Goal: Task Accomplishment & Management: Use online tool/utility

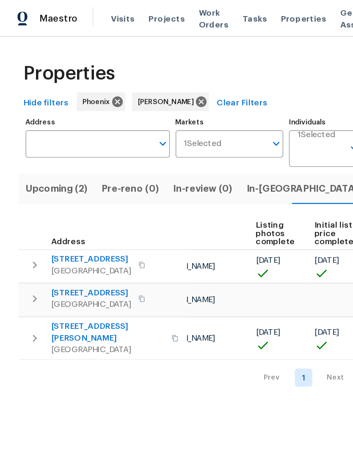
scroll to position [0, 65]
click at [281, 136] on span "Pre-Listing (3)" at bounding box center [304, 138] width 47 height 12
click at [195, 135] on span "In-reno (1)" at bounding box center [225, 138] width 91 height 12
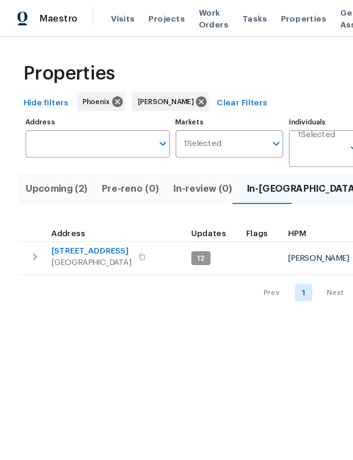
click at [56, 182] on span "12406 W Rosewood Dr" at bounding box center [66, 183] width 58 height 8
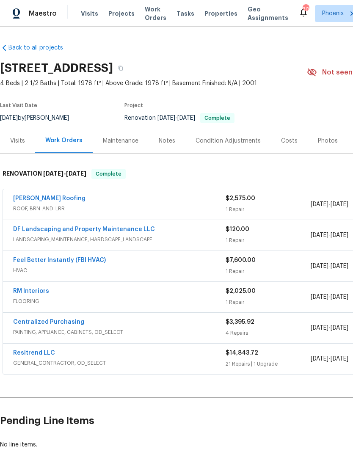
click at [40, 325] on link "Centralized Purchasing" at bounding box center [48, 322] width 71 height 6
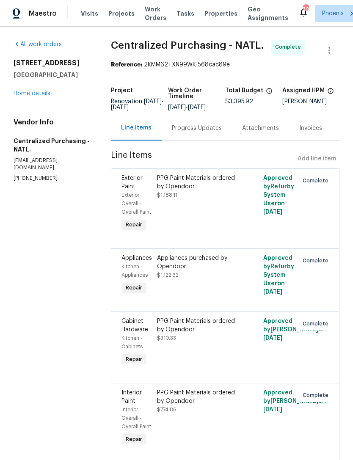
click at [207, 141] on div "Progress Updates" at bounding box center [197, 128] width 70 height 25
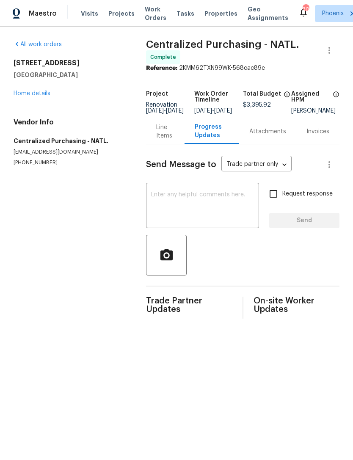
click at [208, 207] on textarea at bounding box center [202, 207] width 103 height 30
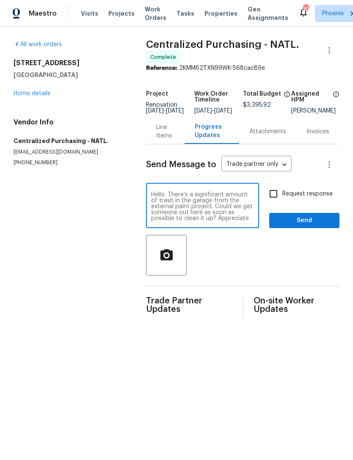
type textarea "Hello. There’s a significant amount of trash in the garage from the external pa…"
click at [215, 221] on textarea "Hello. There’s a significant amount of trash in the garage from the external pa…" at bounding box center [202, 207] width 103 height 30
click at [25, 96] on link "Home details" at bounding box center [32, 94] width 37 height 6
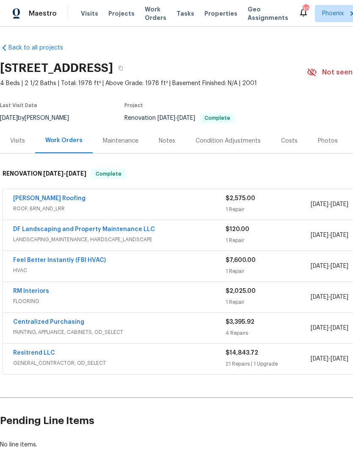
click at [34, 352] on link "Resitrend LLC" at bounding box center [34, 353] width 42 height 6
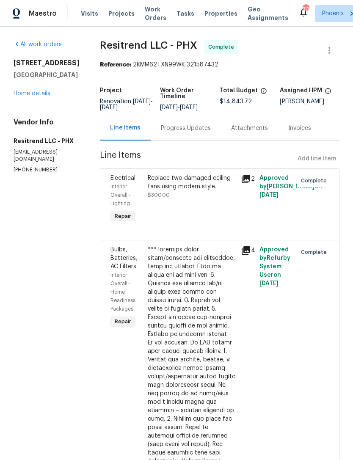
click at [185, 135] on div "Progress Updates" at bounding box center [186, 128] width 70 height 25
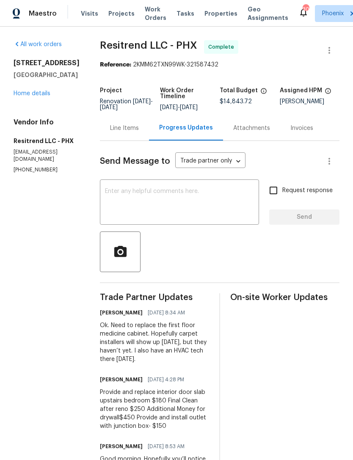
click at [177, 200] on textarea at bounding box center [179, 203] width 149 height 30
click at [133, 187] on div "x ​" at bounding box center [179, 203] width 159 height 43
click at [116, 195] on textarea at bounding box center [179, 203] width 149 height 30
paste textarea "Hello. There’s a significant amount of trash in the garage from the external pa…"
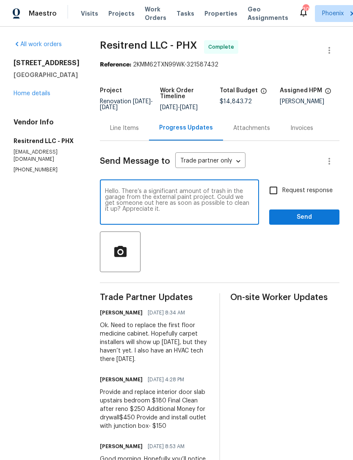
type textarea "Hello. There’s a significant amount of trash in the garage from the external pa…"
click at [276, 190] on input "Request response" at bounding box center [274, 191] width 18 height 18
checkbox input "true"
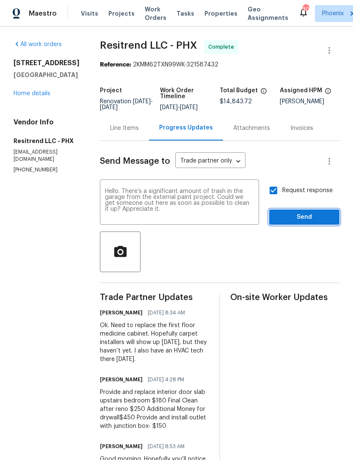
click at [315, 220] on span "Send" at bounding box center [304, 217] width 57 height 11
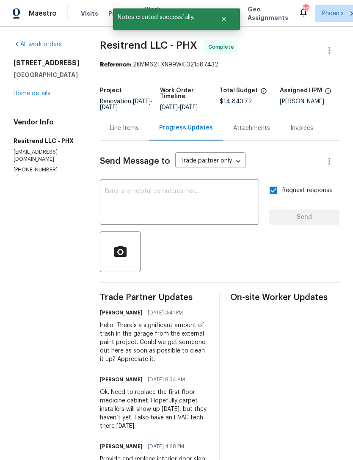
click at [20, 97] on link "Home details" at bounding box center [32, 94] width 37 height 6
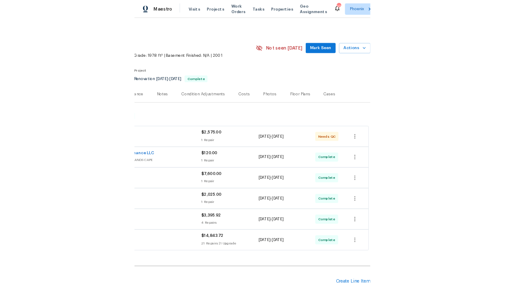
scroll to position [0, 125]
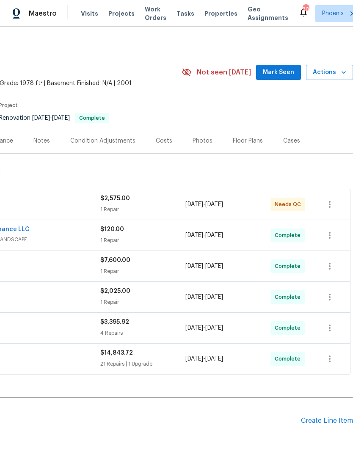
click at [325, 424] on div "Create Line Item" at bounding box center [327, 421] width 52 height 8
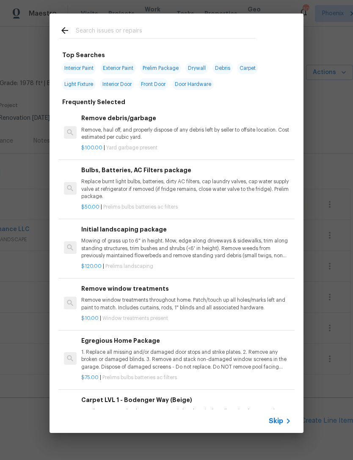
scroll to position [0, 0]
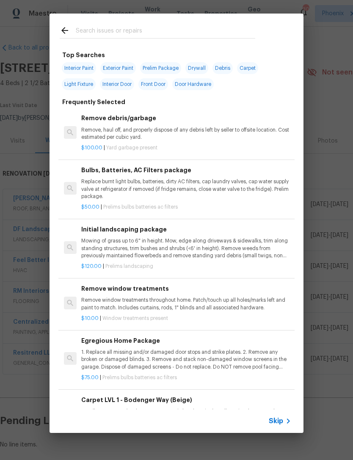
click at [189, 33] on input "text" at bounding box center [166, 31] width 180 height 13
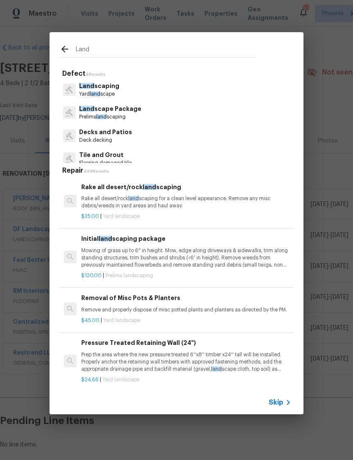
type input "Land"
click at [174, 116] on div "Land scape Package Prelims land scaping" at bounding box center [177, 112] width 234 height 23
click at [134, 113] on p "Prelims land scaping" at bounding box center [110, 116] width 62 height 7
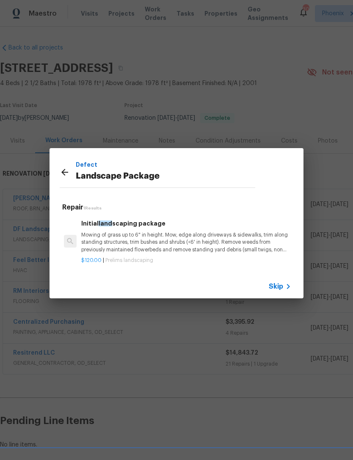
click at [255, 251] on p "Mowing of grass up to 6" in height. Mow, edge along driveways & sidewalks, trim…" at bounding box center [186, 243] width 210 height 22
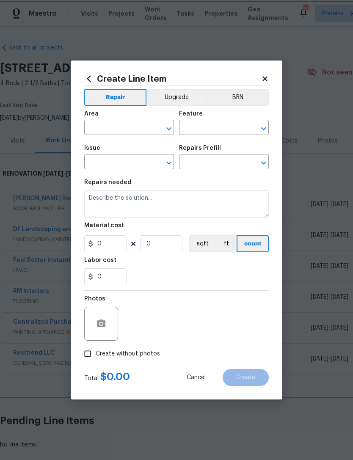
type input "Home Readiness Packages"
type input "Landscape Package"
type input "Initial landscaping package $120.00"
type textarea "Mowing of grass up to 6" in height. Mow, edge along driveways & sidewalks, trim…"
type input "120"
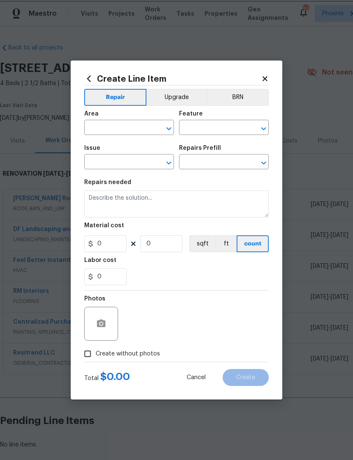
type input "1"
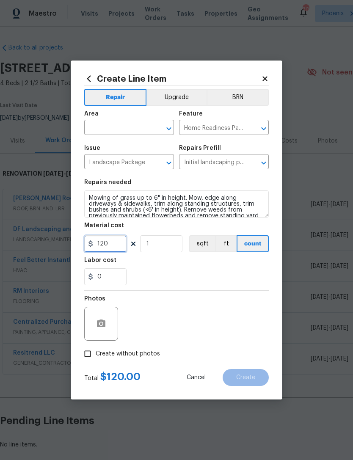
click at [122, 247] on input "120" at bounding box center [105, 243] width 42 height 17
type input "1"
click at [126, 127] on input "text" at bounding box center [117, 128] width 66 height 13
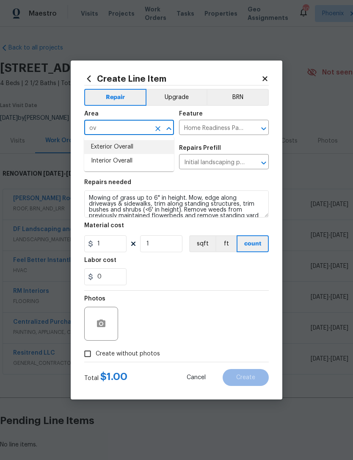
click at [114, 146] on li "Exterior Overall" at bounding box center [129, 147] width 90 height 14
type input "Exterior Overall"
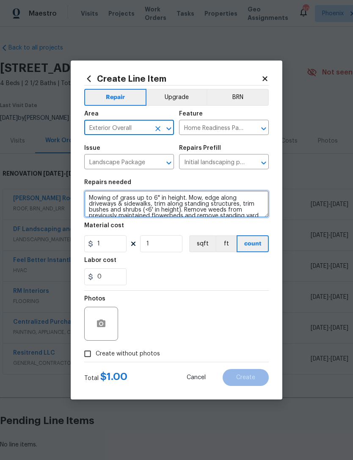
click at [86, 194] on textarea "Mowing of grass up to 6" in height. Mow, edge along driveways & sidewalks, trim…" at bounding box center [176, 204] width 185 height 27
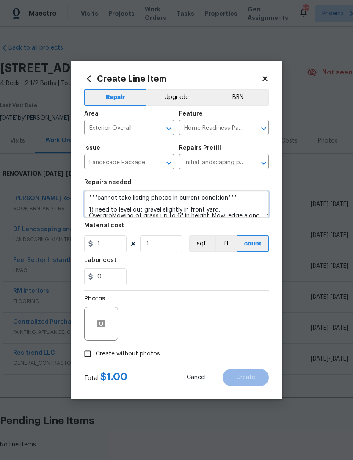
scroll to position [2, 0]
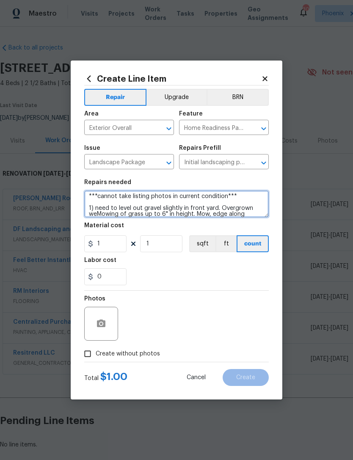
click at [220, 208] on textarea "***cannot take listing photos in current condition*** 1) need to level out grav…" at bounding box center [176, 204] width 185 height 27
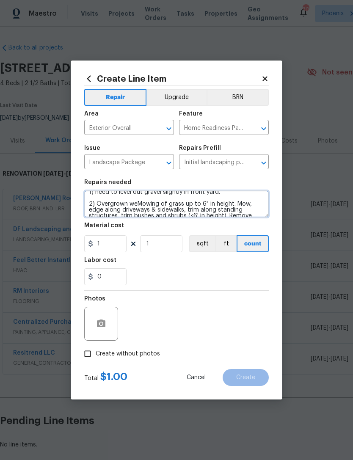
click at [140, 200] on textarea "***cannot take listing photos in current condition*** 1) need to level out grav…" at bounding box center [176, 204] width 185 height 27
click at [134, 207] on textarea "***cannot take listing photos in current condition*** 1) need to level out grav…" at bounding box center [176, 204] width 185 height 27
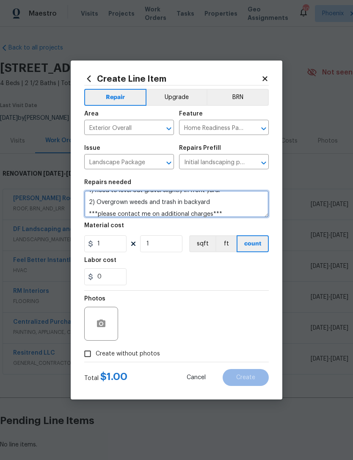
scroll to position [36, 0]
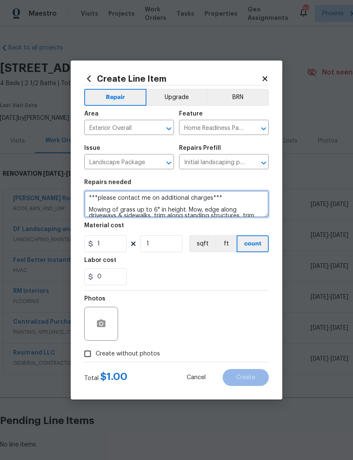
type textarea "***cannot take listing photos in current condition*** 1) need to level out grav…"
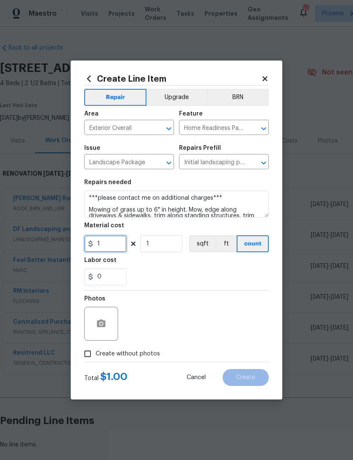
click at [104, 245] on input "1" at bounding box center [105, 243] width 42 height 17
type input "75"
click at [216, 270] on div "0" at bounding box center [176, 276] width 185 height 17
click at [95, 319] on button "button" at bounding box center [101, 324] width 20 height 20
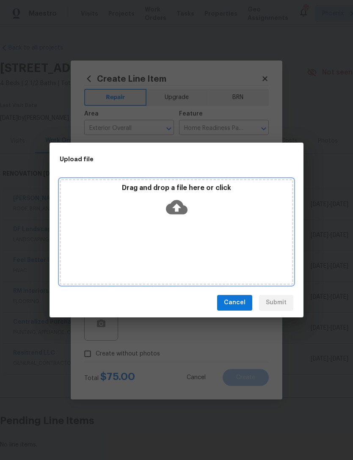
click at [175, 203] on icon at bounding box center [177, 207] width 22 height 14
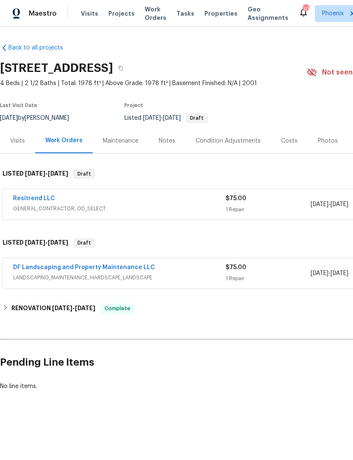
click at [28, 198] on link "Resitrend LLC" at bounding box center [34, 199] width 42 height 6
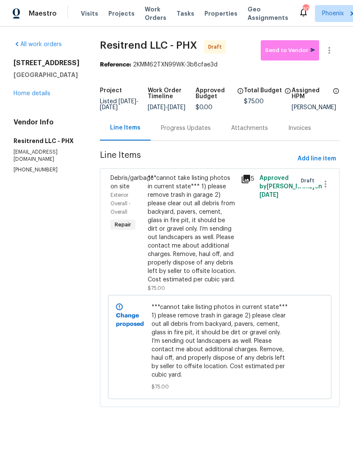
click at [189, 243] on div "***cannot take listing photos in current state*** 1) please remove trash in gar…" at bounding box center [192, 229] width 88 height 110
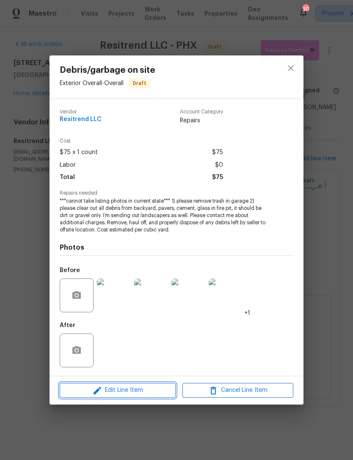
click at [156, 392] on span "Edit Line Item" at bounding box center [117, 390] width 111 height 11
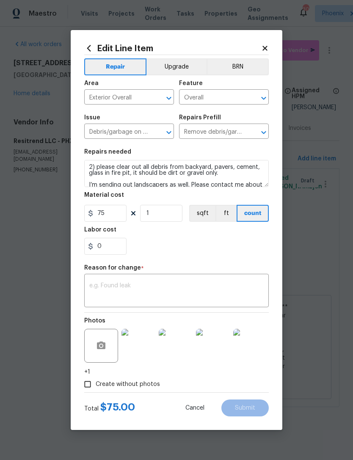
scroll to position [24, 0]
click at [231, 178] on textarea "***cannot take listing photos in current state*** 1) please remove trash in gar…" at bounding box center [176, 173] width 185 height 27
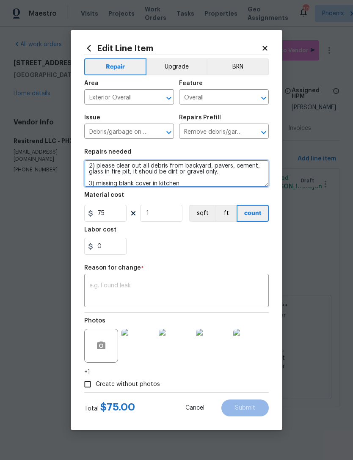
scroll to position [41, 0]
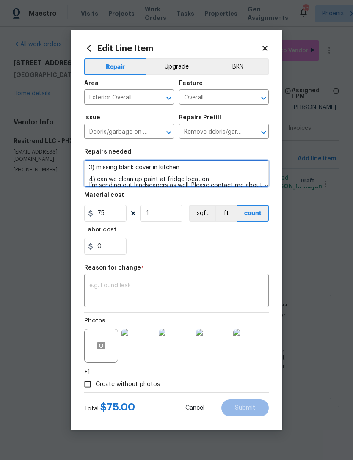
type textarea "***cannot take listing photos in current state*** 1) please remove trash in gar…"
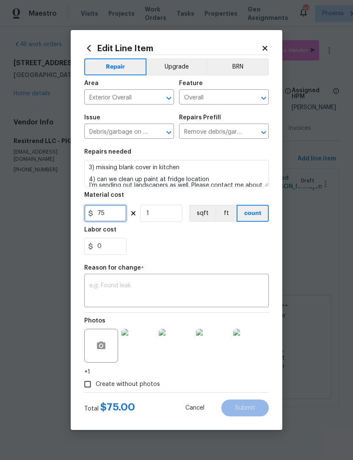
click at [108, 211] on input "75" at bounding box center [105, 213] width 42 height 17
type input "100"
click at [239, 252] on div "0" at bounding box center [176, 246] width 185 height 17
click at [99, 344] on icon "button" at bounding box center [101, 346] width 8 height 8
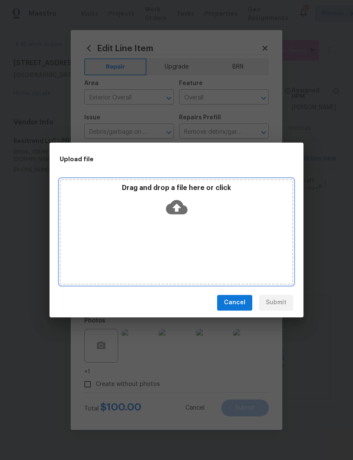
click at [170, 201] on icon at bounding box center [177, 207] width 22 height 22
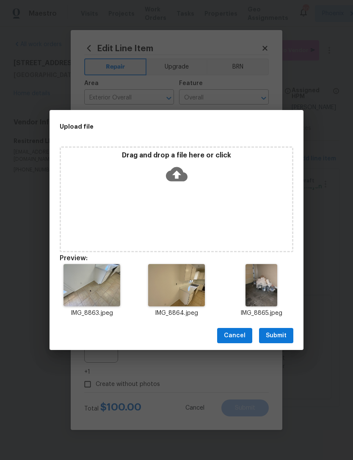
click at [287, 339] on button "Submit" at bounding box center [276, 336] width 34 height 16
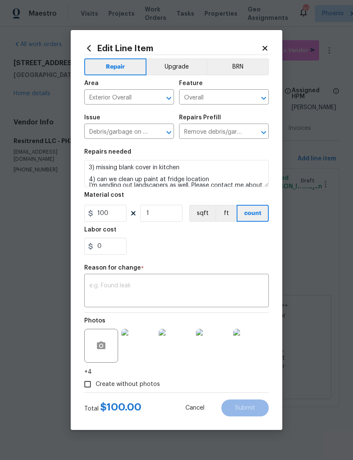
click at [234, 245] on div "0" at bounding box center [176, 246] width 185 height 17
click at [249, 254] on div "0" at bounding box center [176, 246] width 185 height 17
click at [241, 246] on div "0" at bounding box center [176, 246] width 185 height 17
click at [219, 376] on div "Photos +4" at bounding box center [176, 345] width 185 height 64
click at [199, 288] on textarea at bounding box center [176, 292] width 174 height 18
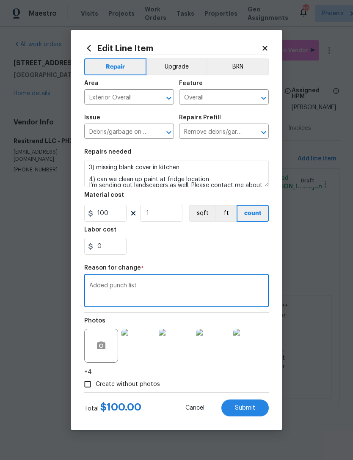
type textarea "Added punch list"
click at [228, 248] on div "0" at bounding box center [176, 246] width 185 height 17
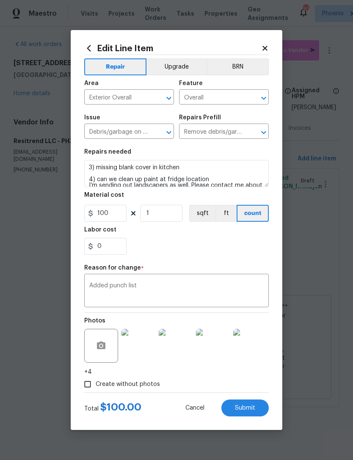
click at [254, 412] on span "Submit" at bounding box center [245, 408] width 20 height 6
type textarea "***cannot take listing photos in current state*** 1) please remove trash in gar…"
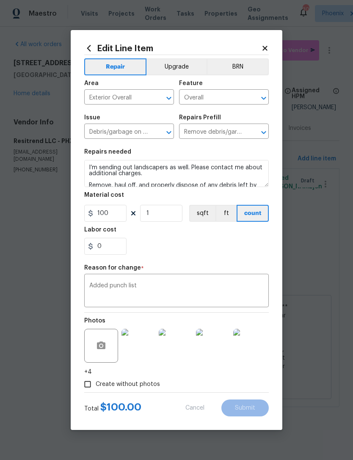
type input "75"
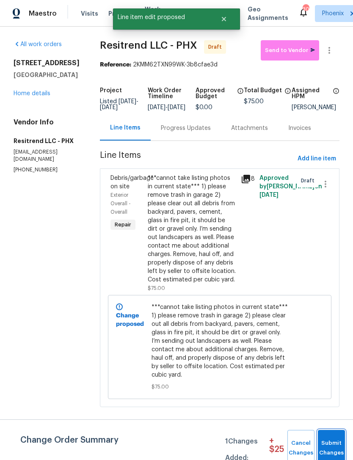
click at [331, 444] on span "Submit Changes" at bounding box center [331, 448] width 19 height 19
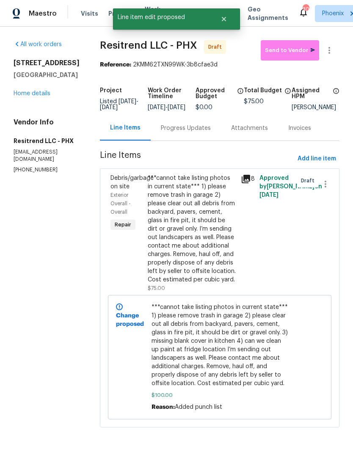
click at [183, 139] on div "Progress Updates" at bounding box center [186, 128] width 70 height 25
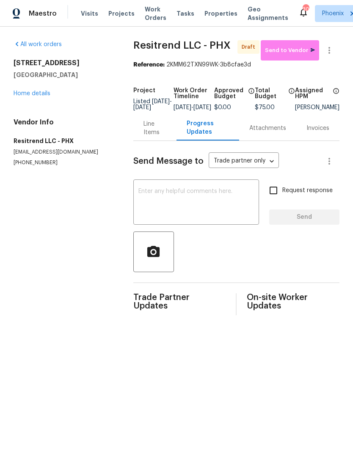
click at [200, 203] on textarea at bounding box center [196, 203] width 116 height 30
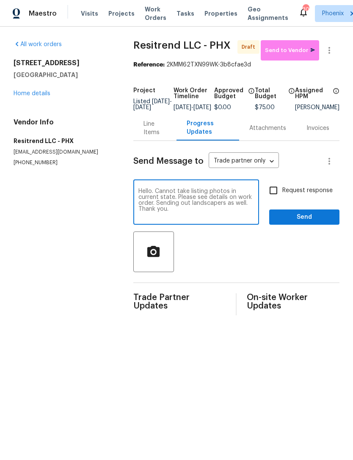
type textarea "Hello. Cannot take listing photos in current state. Please see details on work …"
click at [279, 198] on input "Request response" at bounding box center [274, 191] width 18 height 18
checkbox input "true"
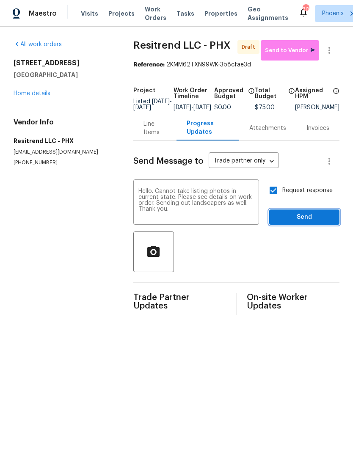
click at [309, 223] on span "Send" at bounding box center [304, 217] width 57 height 11
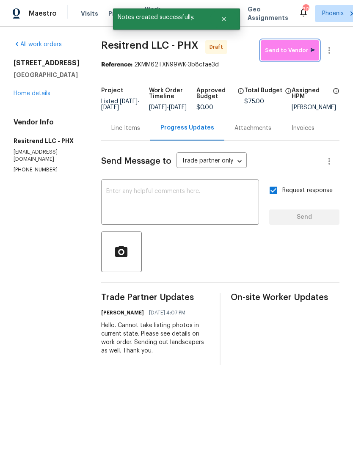
click at [291, 50] on span "Send to Vendor" at bounding box center [290, 51] width 50 height 10
click at [29, 97] on link "Home details" at bounding box center [32, 94] width 37 height 6
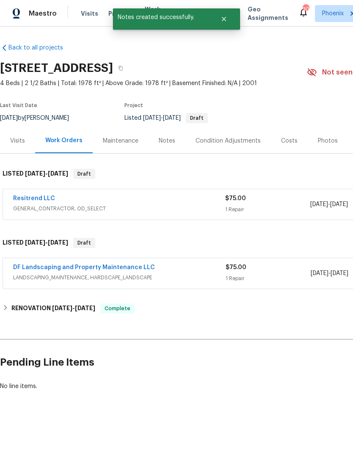
click at [50, 265] on link "DF Landscaping and Property Maintenance LLC" at bounding box center [84, 268] width 142 height 6
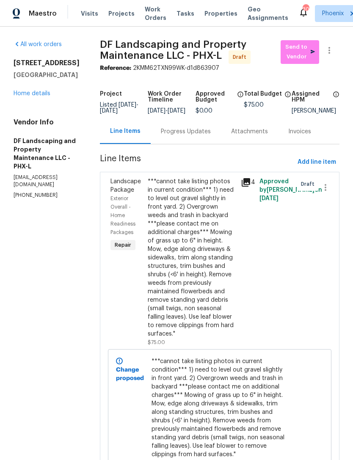
click at [189, 136] on div "Progress Updates" at bounding box center [186, 131] width 50 height 8
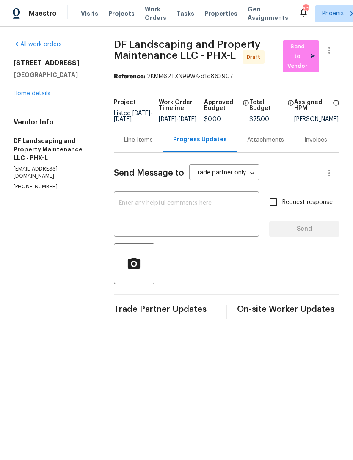
click at [195, 204] on textarea at bounding box center [186, 215] width 135 height 30
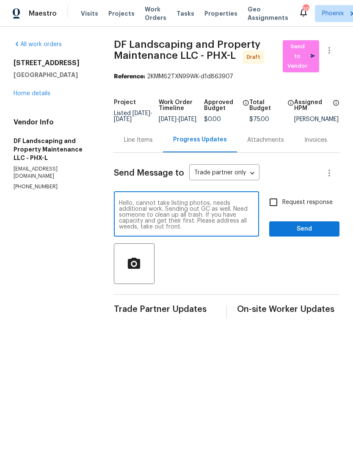
click at [149, 224] on textarea "Hello, cannot take listing photos, needs additional work. Sending out GC as wel…" at bounding box center [186, 215] width 135 height 30
click at [225, 226] on textarea "Hello, cannot take listing photos, needs additional work. Sending out GC as wel…" at bounding box center [186, 215] width 135 height 30
type textarea "Hello, cannot take listing photos, needs additional work. Sending out GC as wel…"
click at [274, 196] on input "Request response" at bounding box center [274, 202] width 18 height 18
checkbox input "true"
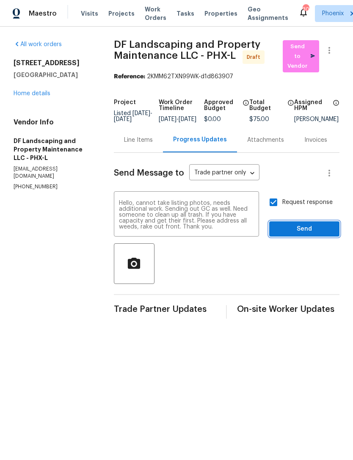
click at [313, 226] on span "Send" at bounding box center [304, 229] width 57 height 11
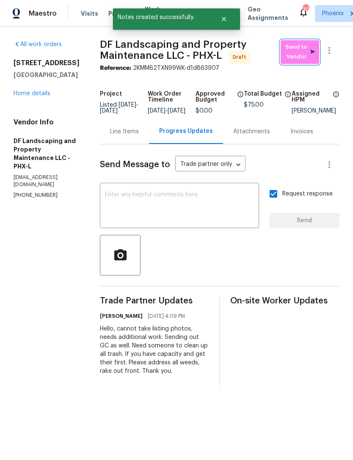
click at [299, 58] on span "Send to Vendor" at bounding box center [300, 51] width 30 height 19
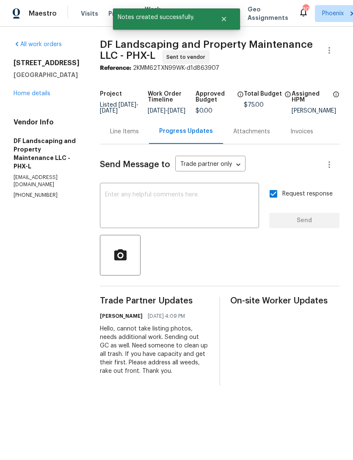
click at [26, 97] on link "Home details" at bounding box center [32, 94] width 37 height 6
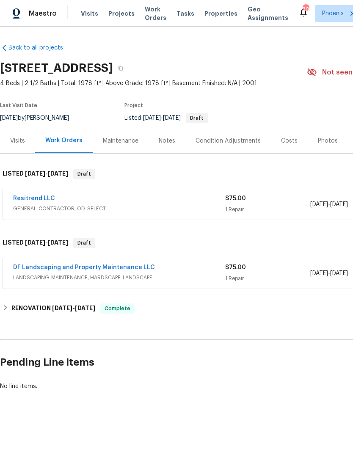
click at [164, 139] on div "Notes" at bounding box center [167, 141] width 17 height 8
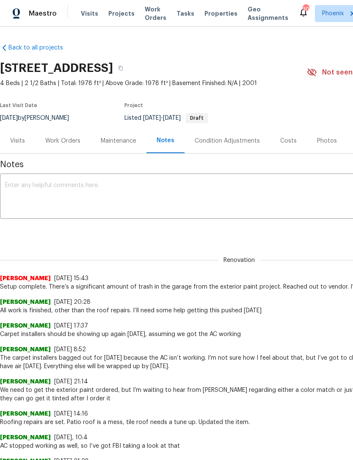
click at [254, 183] on textarea at bounding box center [239, 197] width 468 height 30
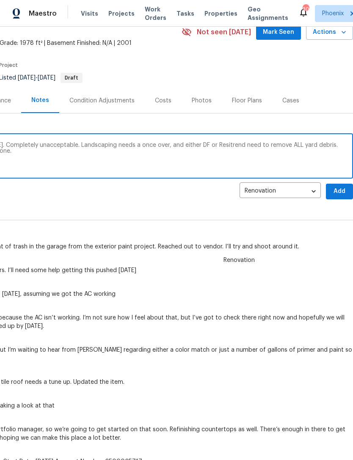
scroll to position [40, 125]
type textarea "Never mind. Not taking listing photos today. Completely unacceptable. Landscapi…"
click at [342, 192] on span "Add" at bounding box center [340, 192] width 14 height 11
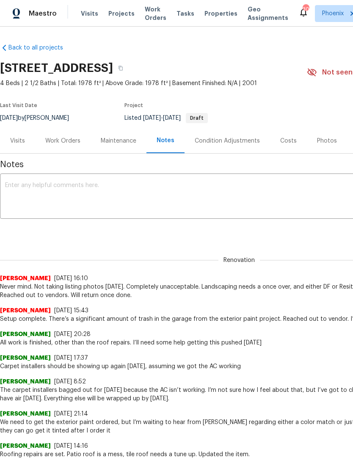
scroll to position [0, 0]
click at [240, 188] on textarea at bounding box center [239, 197] width 468 height 30
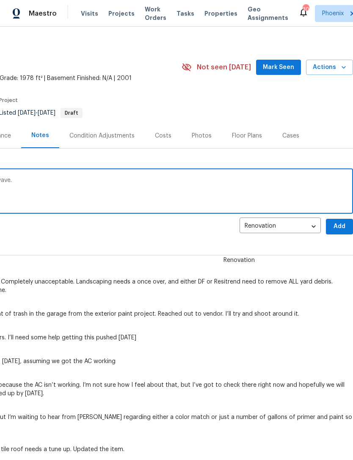
scroll to position [5, 125]
type textarea "Staged stickers and sensors above microwave."
click at [340, 227] on span "Add" at bounding box center [340, 226] width 14 height 11
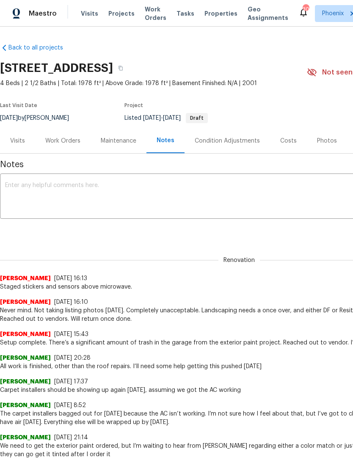
scroll to position [0, 0]
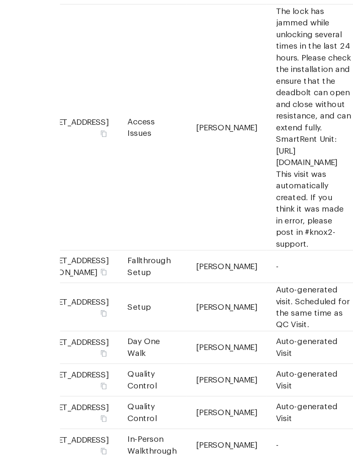
scroll to position [0, 73]
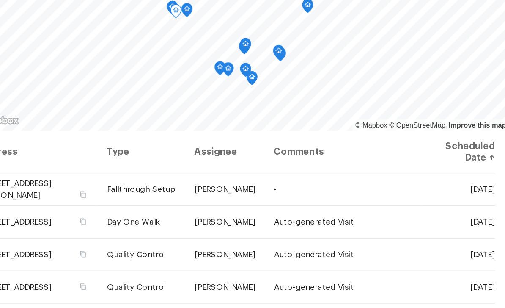
click at [0, 0] on icon at bounding box center [0, 0] width 0 height 0
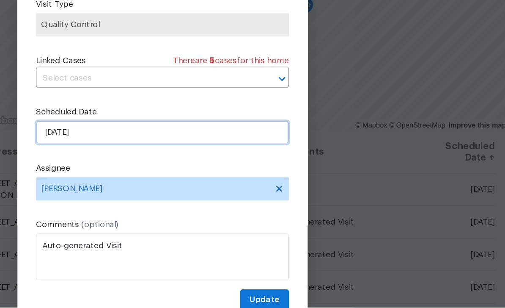
click at [160, 172] on input "9/22/2025" at bounding box center [252, 180] width 185 height 17
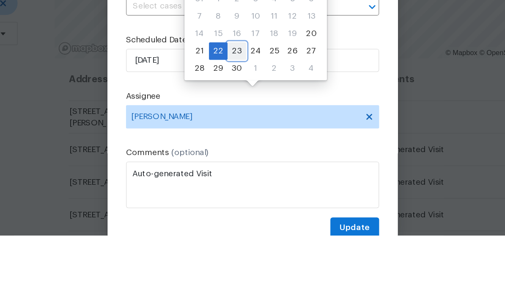
click at [235, 168] on div "23" at bounding box center [242, 174] width 14 height 12
type input "9/23/2025"
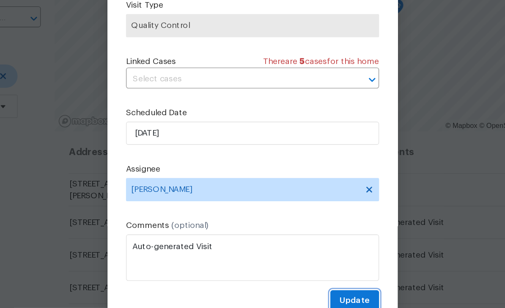
click at [309, 295] on button "Update" at bounding box center [327, 303] width 36 height 16
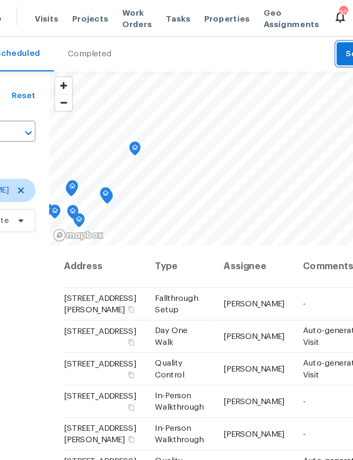
click at [301, 39] on button "Schedule" at bounding box center [322, 39] width 42 height 17
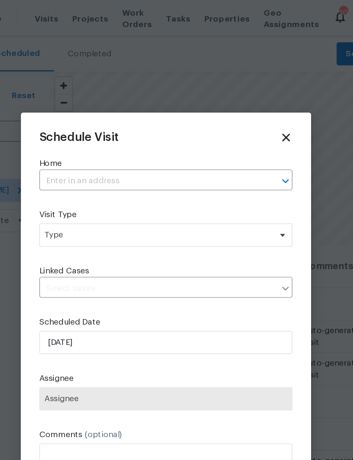
click at [166, 130] on input "text" at bounding box center [164, 132] width 161 height 13
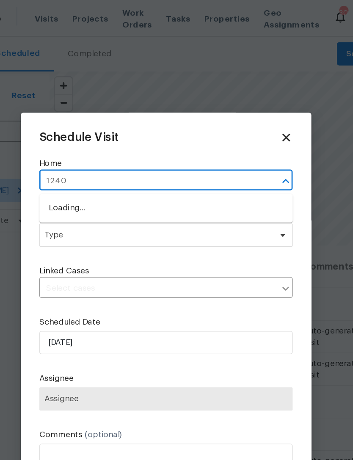
type input "12406"
click at [149, 149] on li "[STREET_ADDRESS]" at bounding box center [176, 152] width 185 height 14
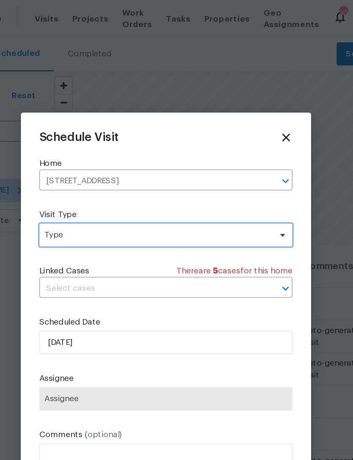
click at [136, 170] on span "Type" at bounding box center [170, 171] width 165 height 8
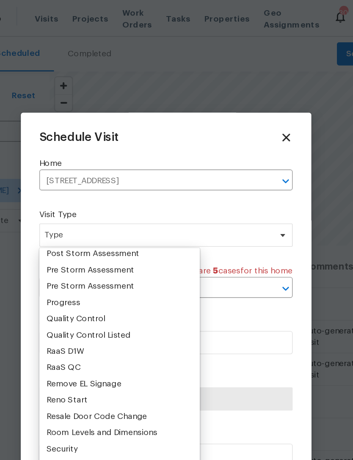
scroll to position [540, 0]
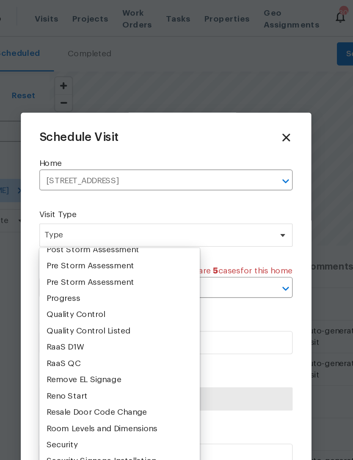
click at [89, 216] on div "Progress" at bounding box center [101, 217] width 25 height 8
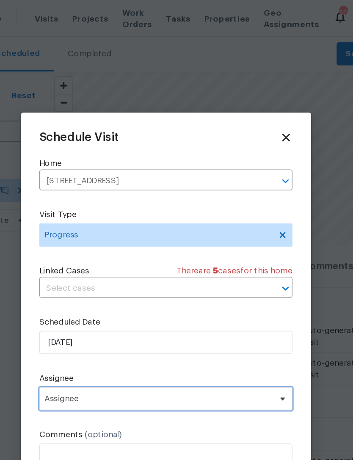
click at [135, 291] on span "Assignee" at bounding box center [171, 290] width 166 height 7
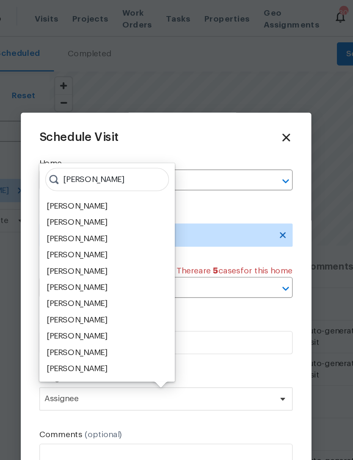
type input "[PERSON_NAME]"
click at [89, 172] on div "[PERSON_NAME]" at bounding box center [111, 174] width 44 height 8
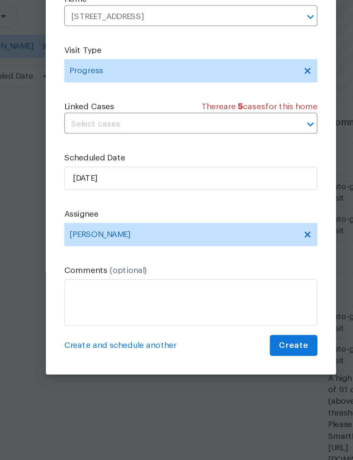
scroll to position [19, 0]
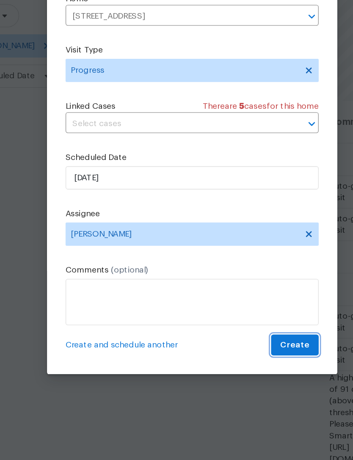
click at [241, 352] on span "Create" at bounding box center [251, 357] width 21 height 11
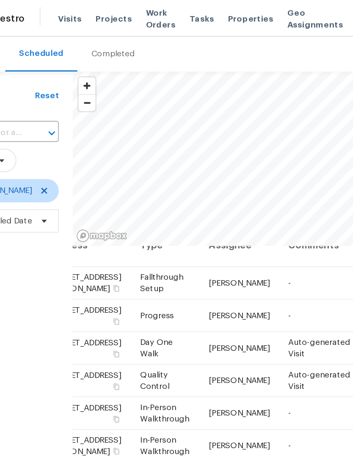
scroll to position [17, 73]
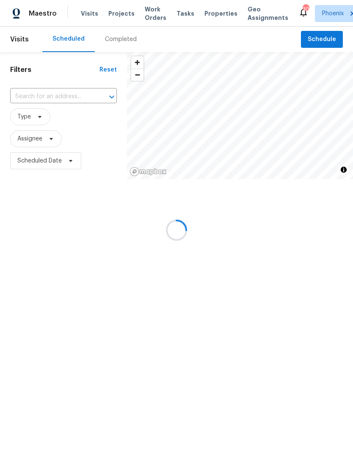
scroll to position [0, 39]
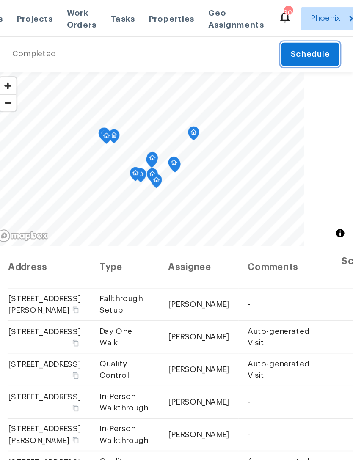
click at [308, 39] on span "Schedule" at bounding box center [322, 39] width 28 height 11
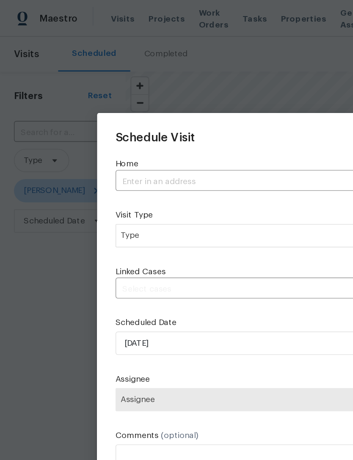
click at [168, 132] on input "text" at bounding box center [164, 132] width 161 height 13
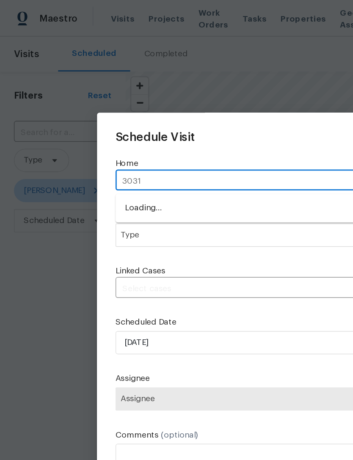
type input "3031"
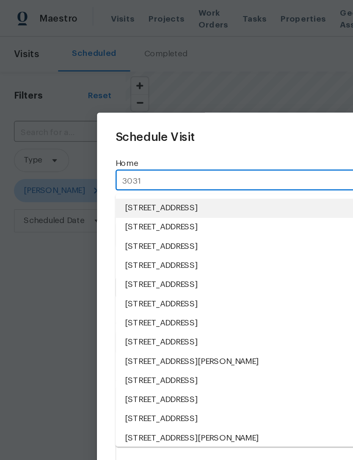
click at [195, 149] on li "[STREET_ADDRESS]" at bounding box center [176, 152] width 185 height 14
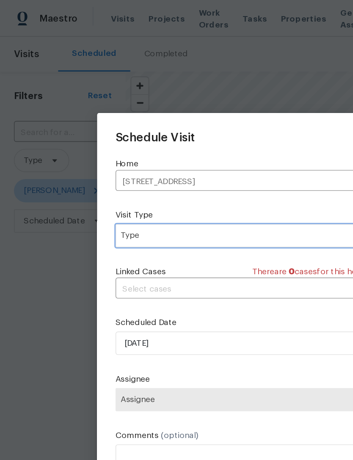
click at [172, 180] on span "Type" at bounding box center [176, 171] width 185 height 17
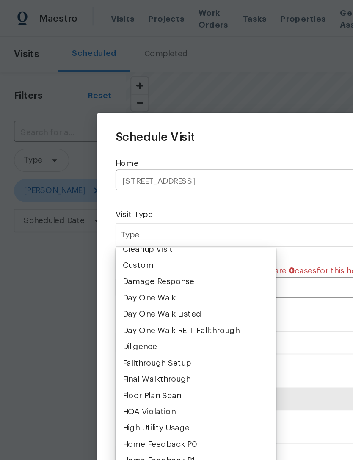
scroll to position [125, 0]
click at [105, 196] on div "Custom" at bounding box center [100, 194] width 22 height 8
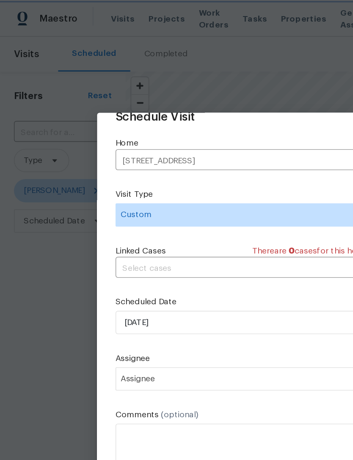
scroll to position [17, 0]
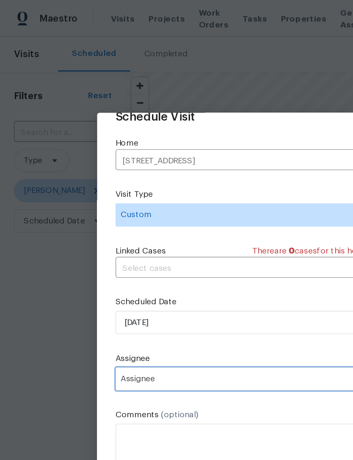
click at [183, 278] on span "Assignee" at bounding box center [171, 276] width 166 height 7
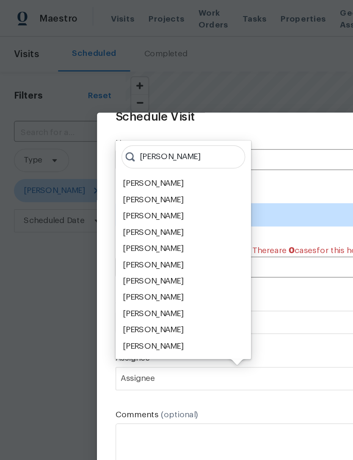
type input "[PERSON_NAME]"
click at [125, 159] on div "[PERSON_NAME]" at bounding box center [111, 157] width 44 height 8
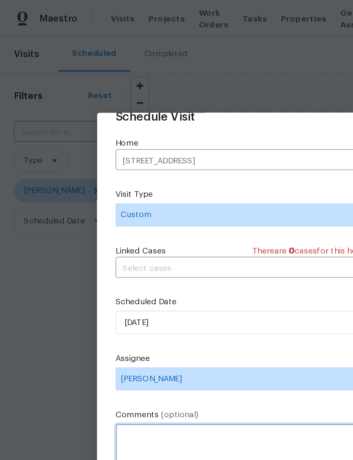
click at [177, 312] on textarea at bounding box center [176, 326] width 185 height 34
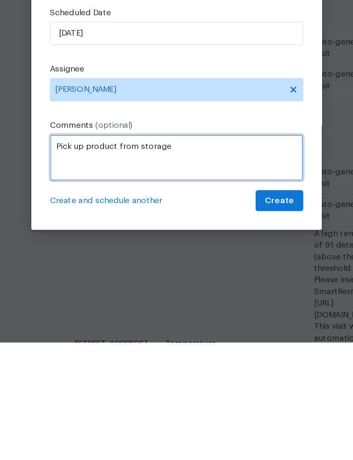
type textarea "Pick up product from storage"
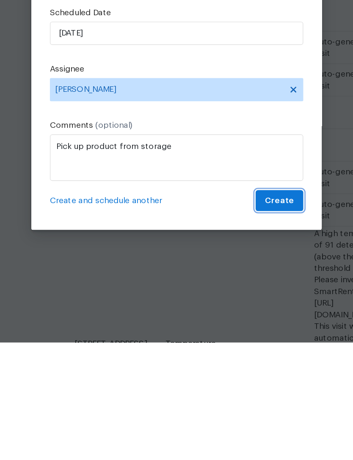
click at [241, 352] on span "Create" at bounding box center [251, 357] width 21 height 11
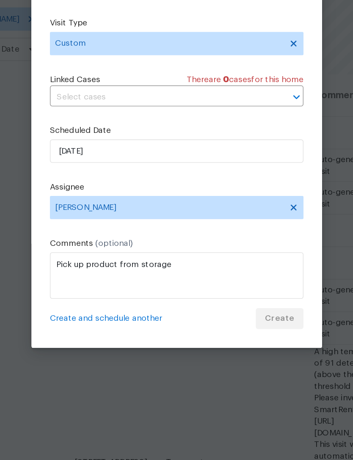
scroll to position [0, 0]
